Goal: Transaction & Acquisition: Purchase product/service

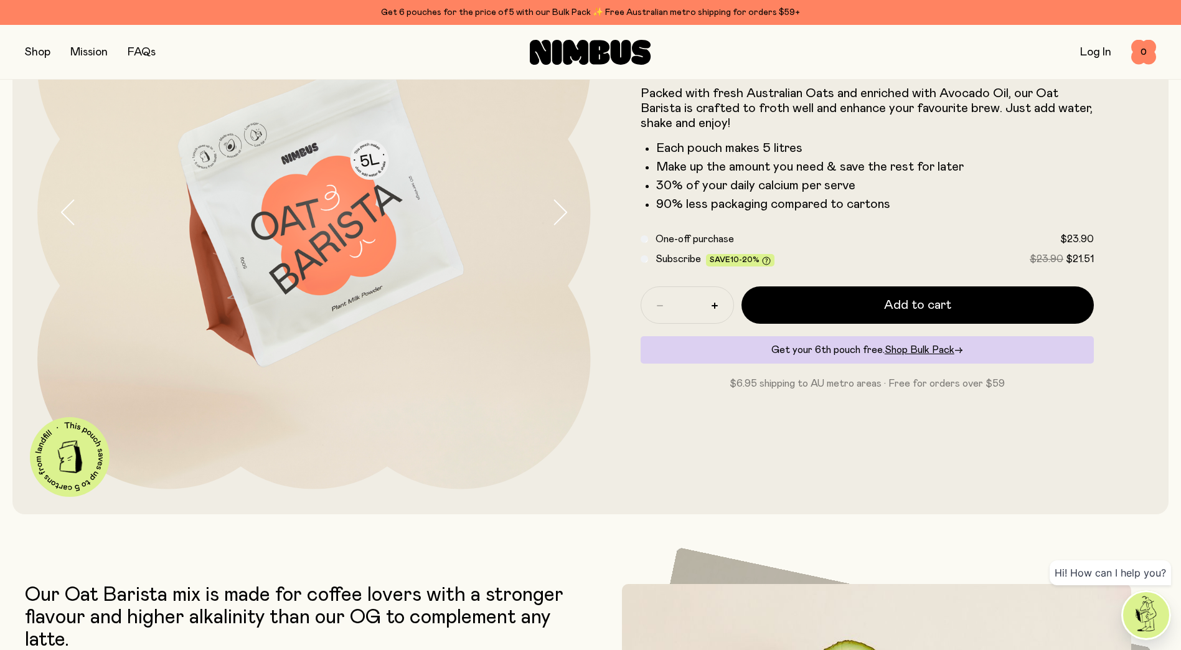
scroll to position [124, 0]
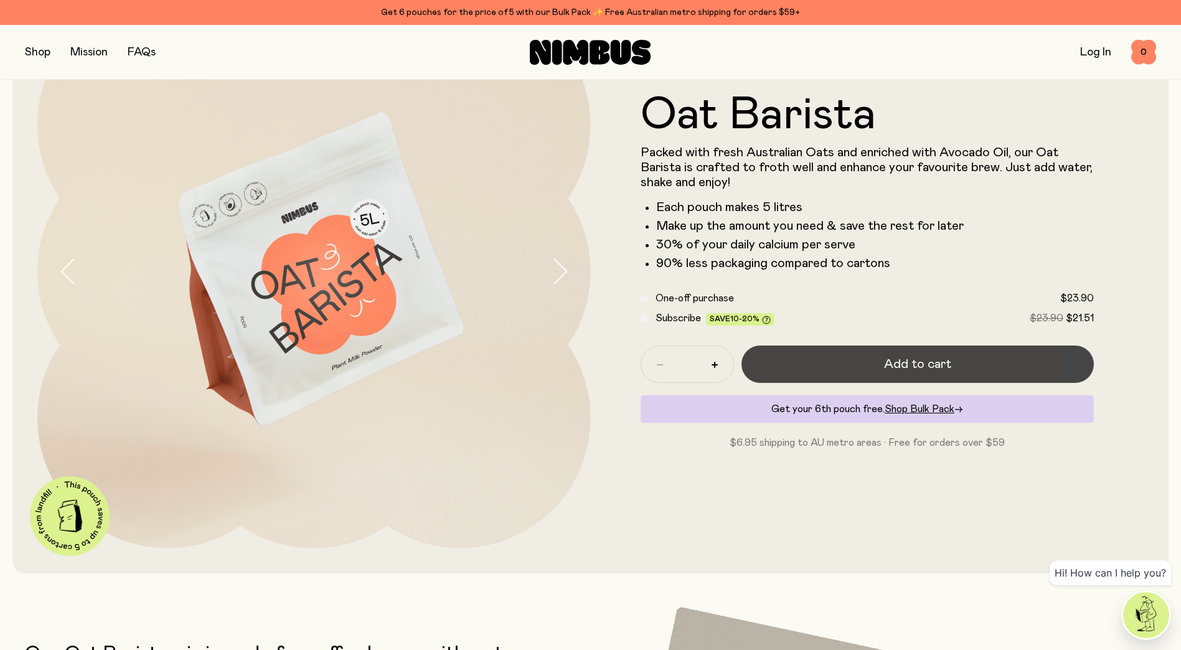
click at [910, 368] on span "Add to cart" at bounding box center [917, 363] width 67 height 17
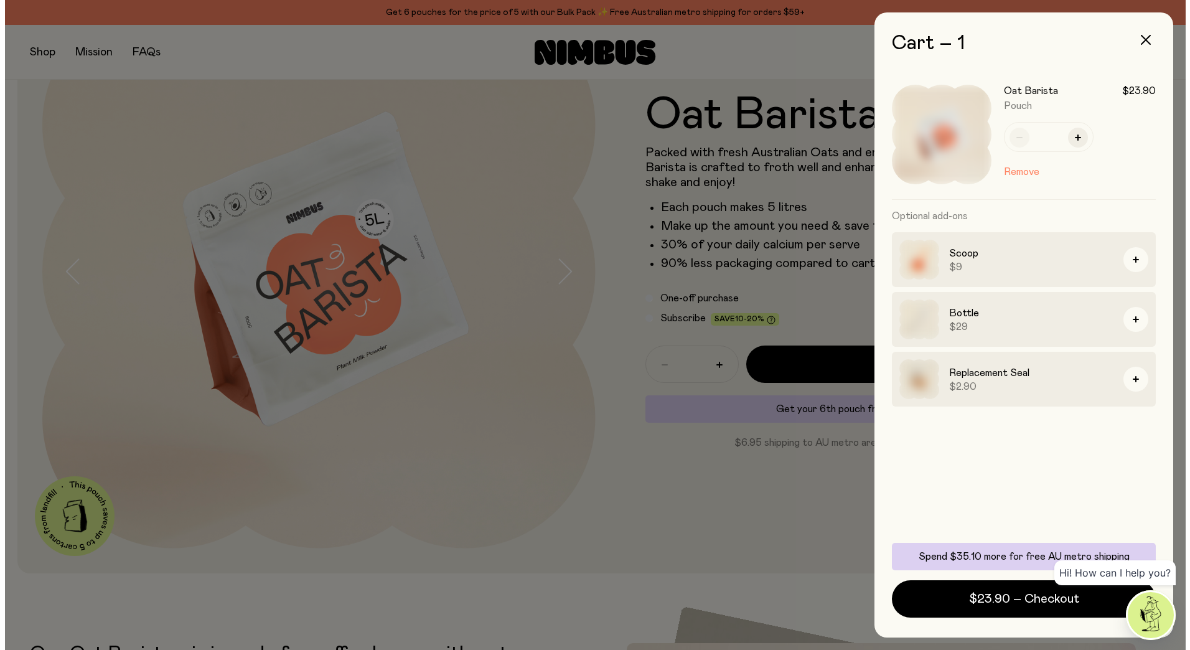
scroll to position [0, 0]
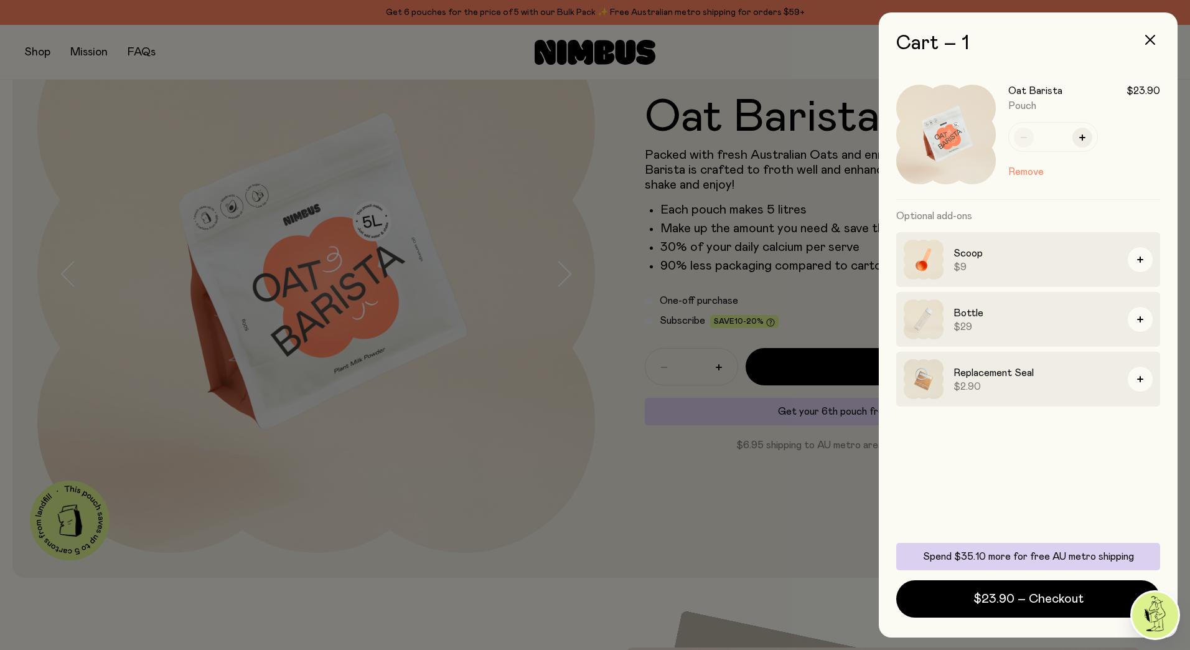
click at [600, 523] on div at bounding box center [595, 325] width 1190 height 650
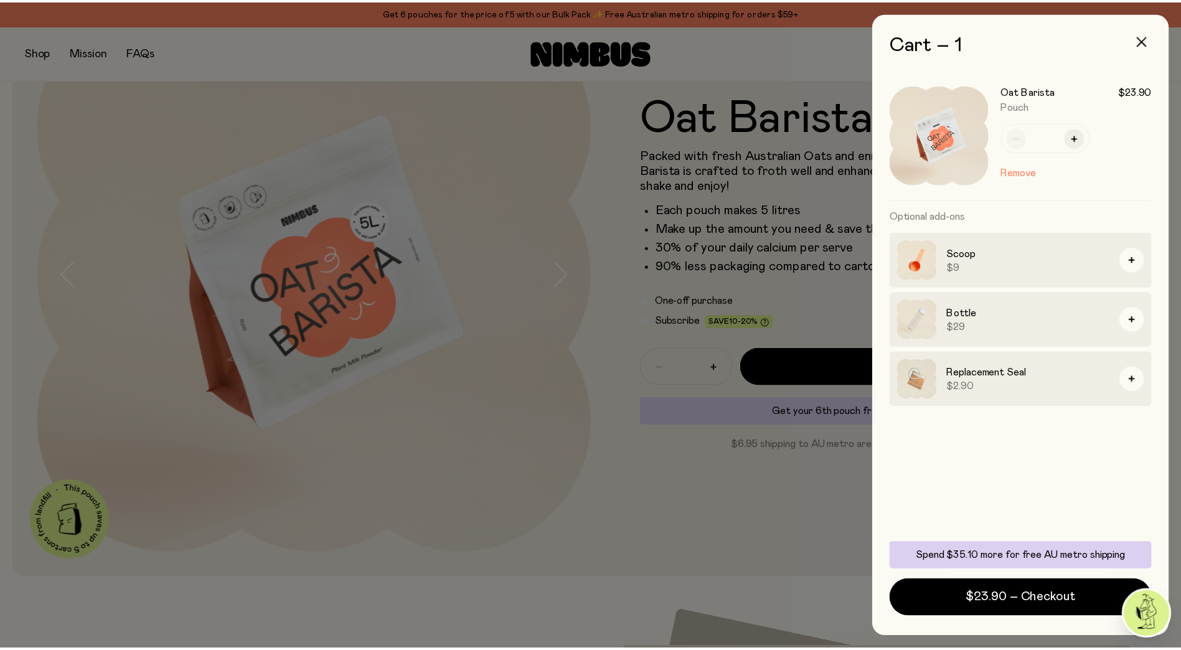
scroll to position [124, 0]
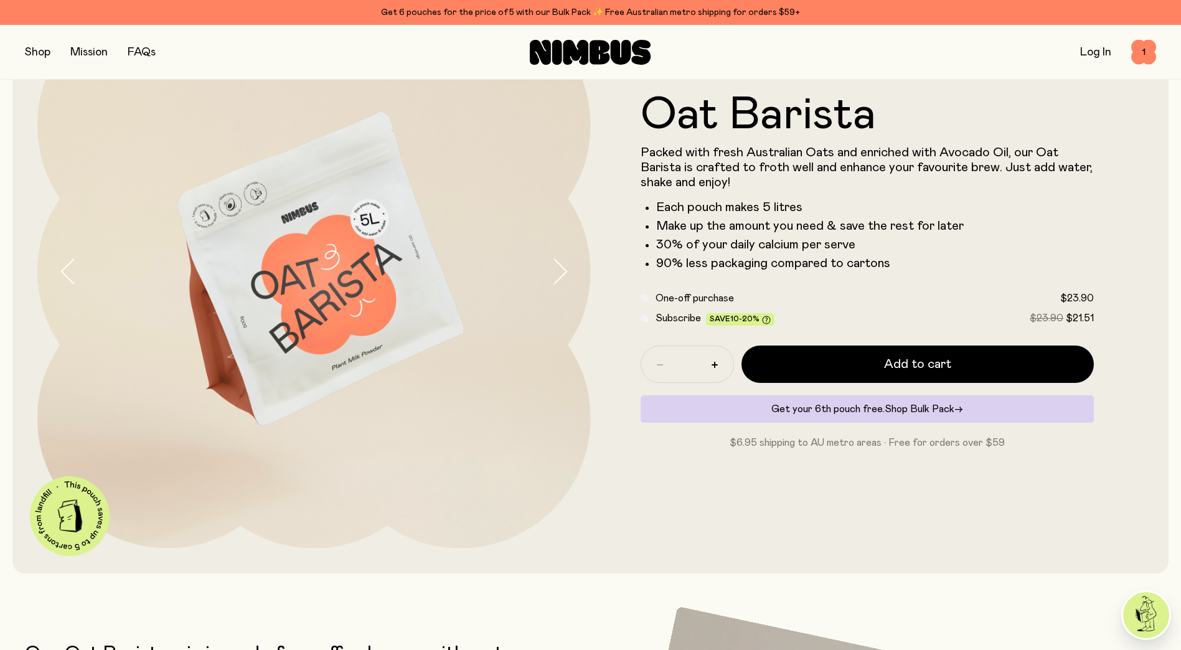
click at [921, 408] on span "Shop Bulk Pack" at bounding box center [919, 409] width 70 height 10
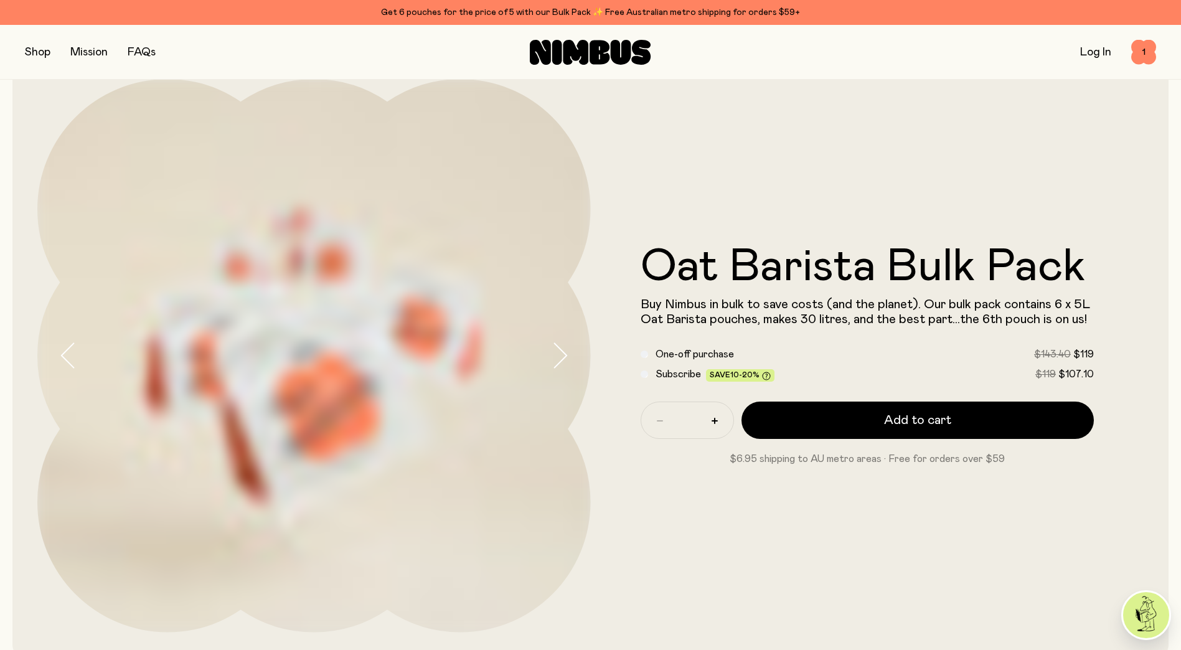
scroll to position [62, 0]
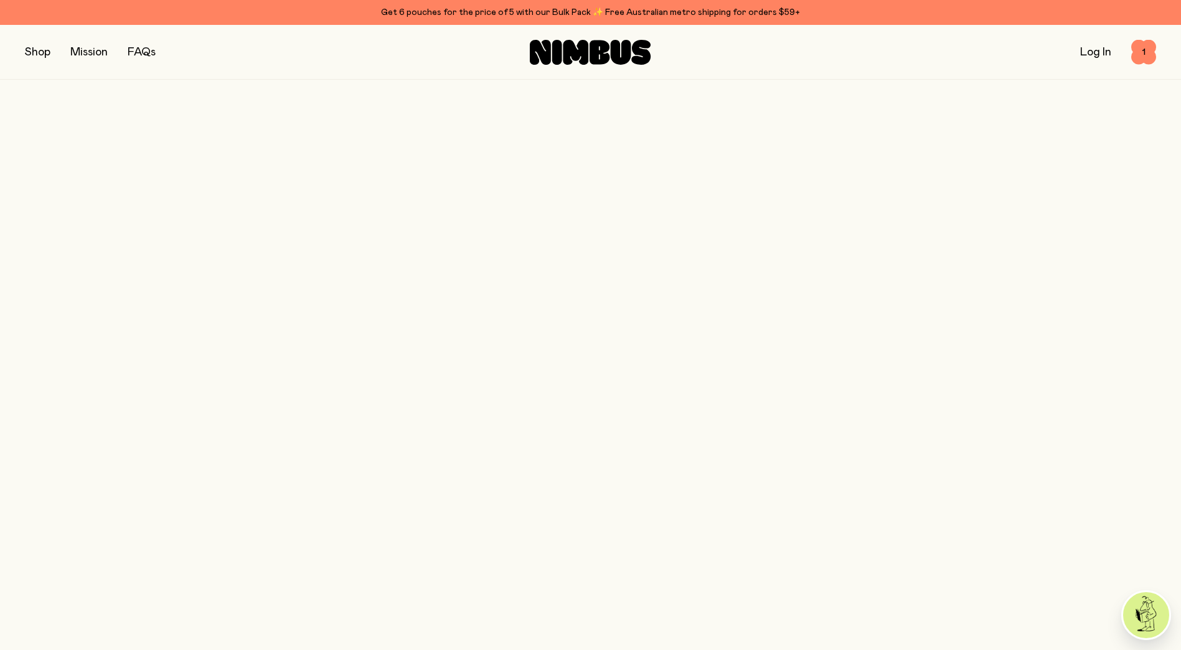
scroll to position [124, 0]
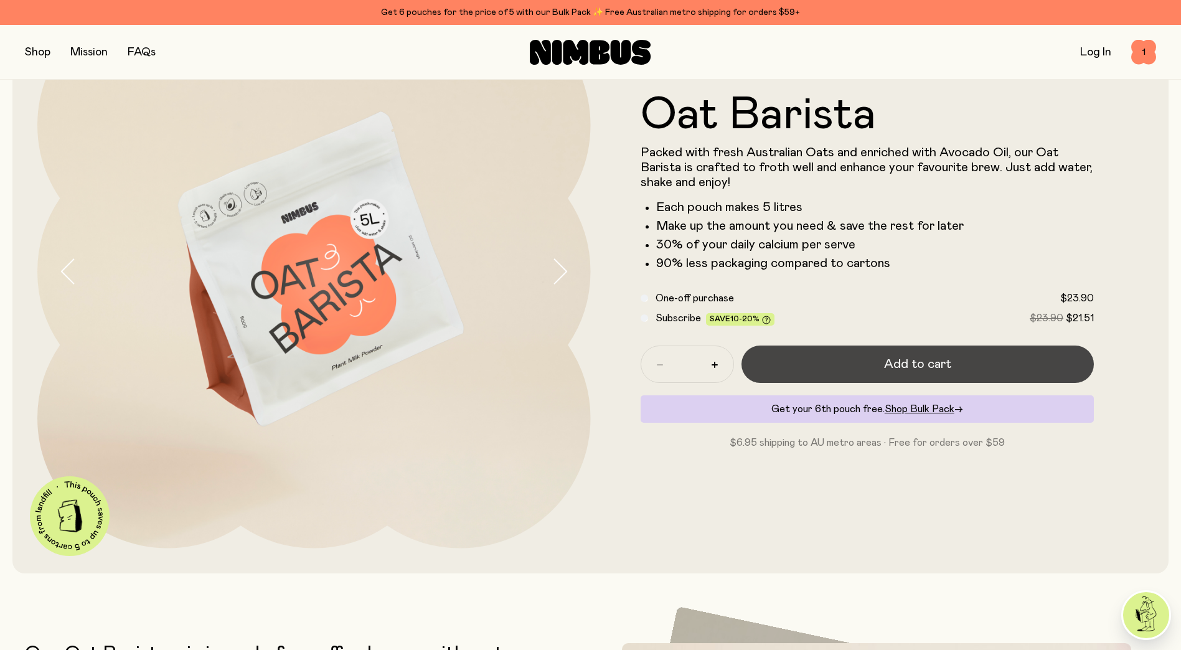
click at [864, 368] on button "Add to cart" at bounding box center [917, 363] width 353 height 37
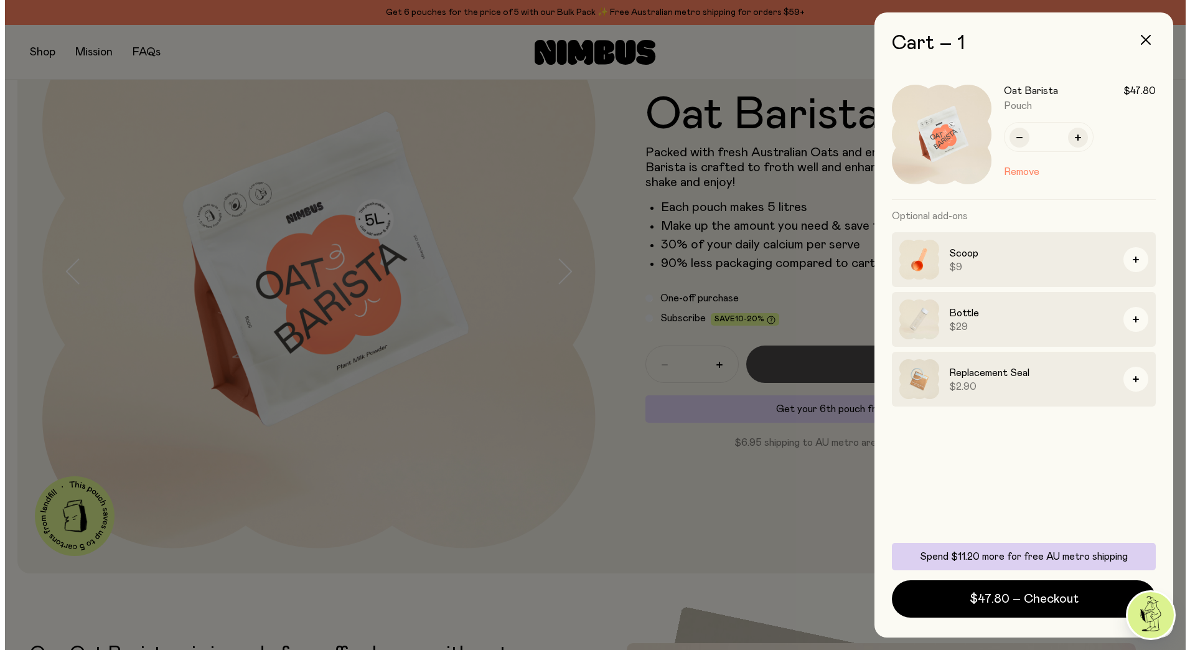
scroll to position [0, 0]
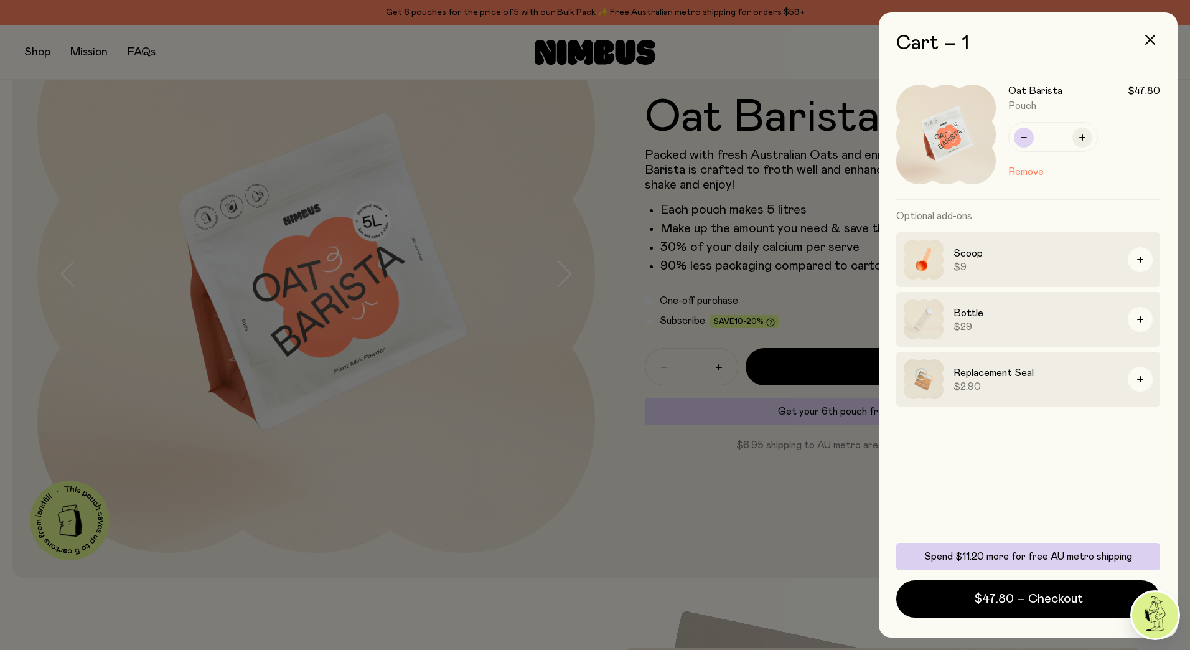
click at [1014, 134] on button "button" at bounding box center [1024, 138] width 20 height 20
type input "*"
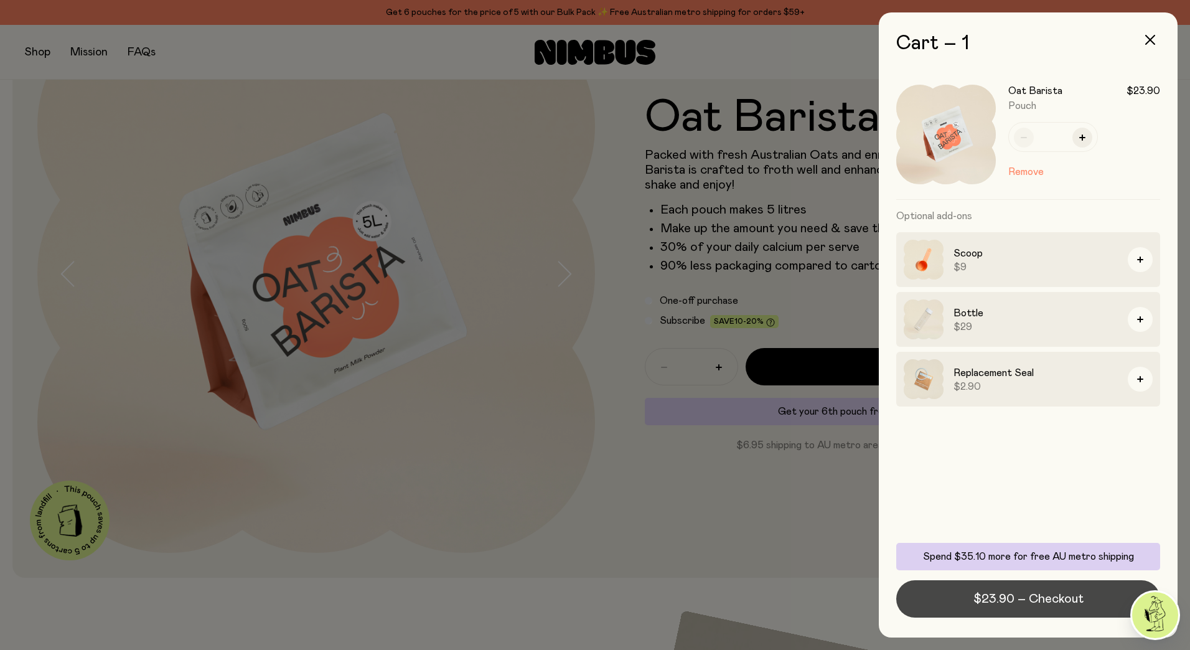
click at [1059, 606] on span "$23.90 – Checkout" at bounding box center [1028, 598] width 110 height 17
